Goal: Information Seeking & Learning: Learn about a topic

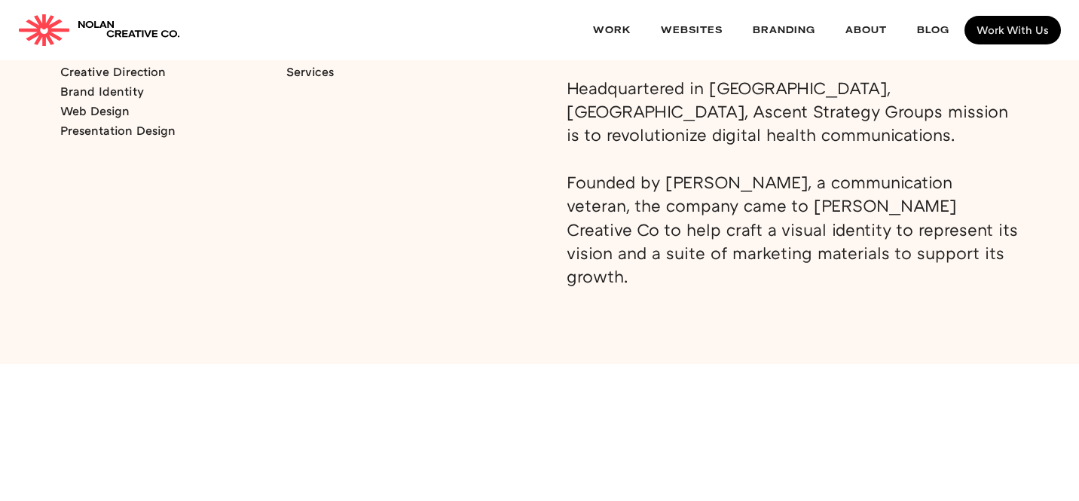
scroll to position [1381, 0]
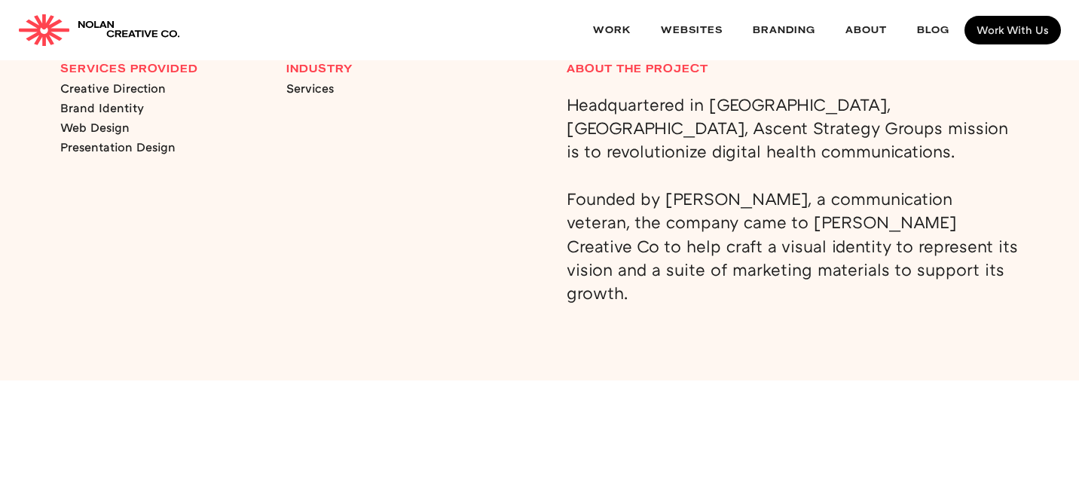
click at [719, 226] on p "Headquartered in [GEOGRAPHIC_DATA], [GEOGRAPHIC_DATA], Ascent Strategy Groups m…" at bounding box center [793, 199] width 452 height 212
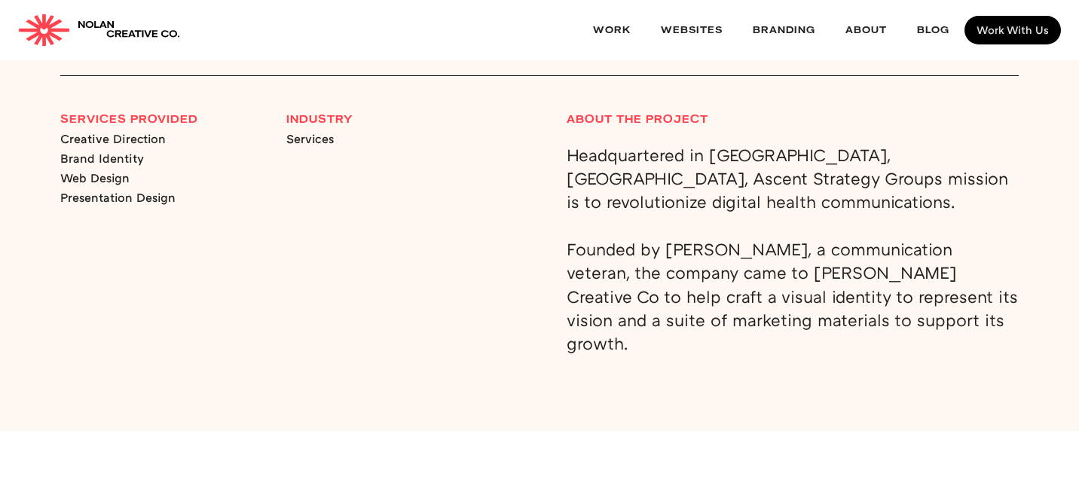
scroll to position [1325, 0]
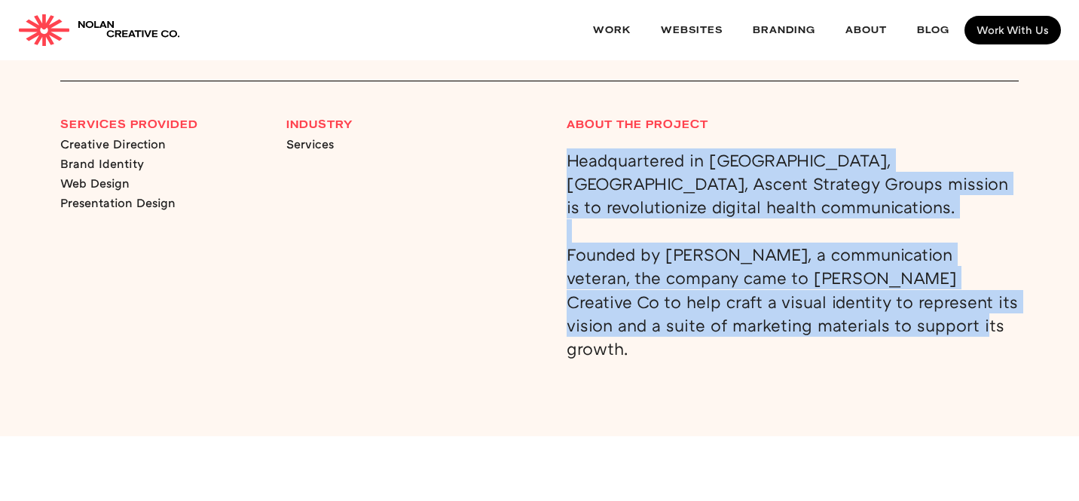
drag, startPoint x: 839, startPoint y: 309, endPoint x: 554, endPoint y: 149, distance: 326.5
click at [554, 149] on div "Services Provided Creative Direction Brand Identity Web Design Presentation Des…" at bounding box center [539, 240] width 958 height 242
copy p "Headquartered in [GEOGRAPHIC_DATA], [GEOGRAPHIC_DATA], Ascent Strategy Groups m…"
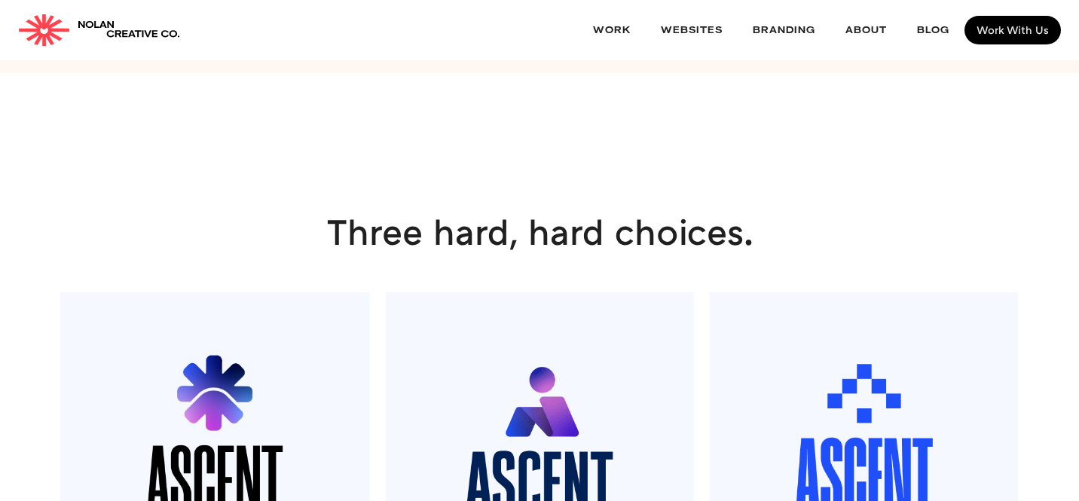
scroll to position [1410, 0]
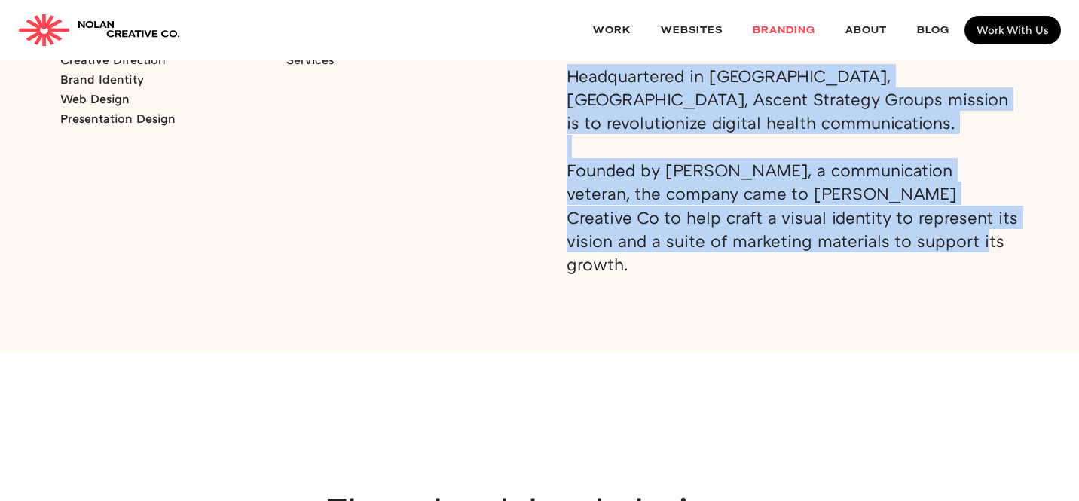
copy p "Headquartered in [GEOGRAPHIC_DATA], [GEOGRAPHIC_DATA], Ascent Strategy Groups m…"
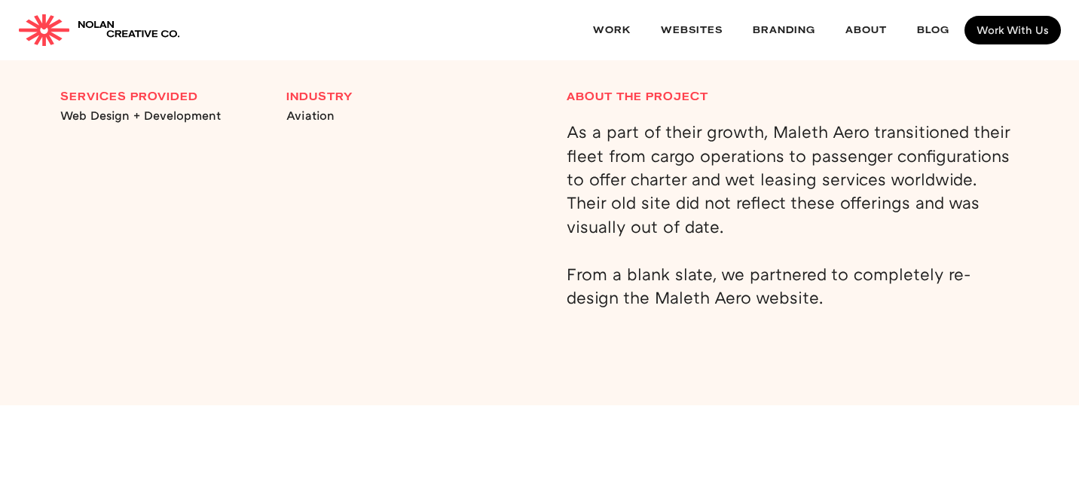
scroll to position [1291, 0]
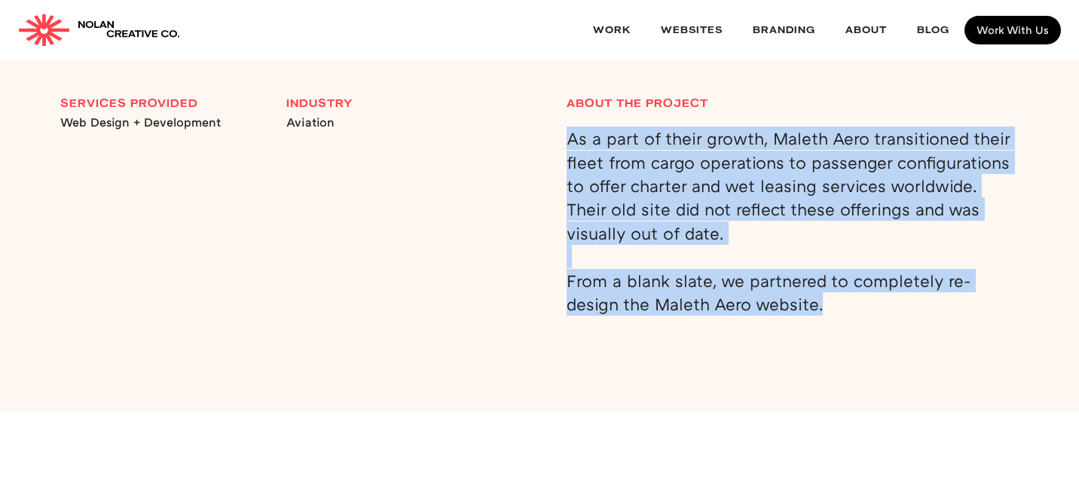
drag, startPoint x: 794, startPoint y: 307, endPoint x: 565, endPoint y: 143, distance: 281.4
click at [565, 143] on div "Services Provided Web Design + Development INDUSTRY Aviation ABOUT THE PROJECT …" at bounding box center [539, 207] width 958 height 218
copy p "As a part of their growth, Maleth Aero transitioned their fleet from cargo oper…"
